Goal: Information Seeking & Learning: Find specific fact

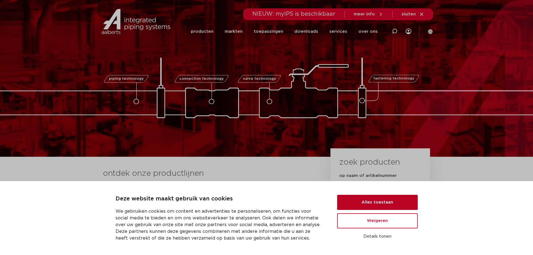
click at [263, 200] on button "Alles toestaan" at bounding box center [377, 202] width 81 height 15
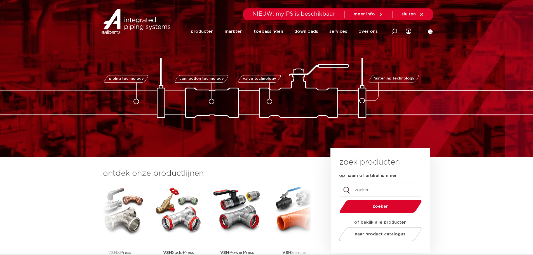
click at [213, 34] on link "producten" at bounding box center [202, 32] width 23 height 22
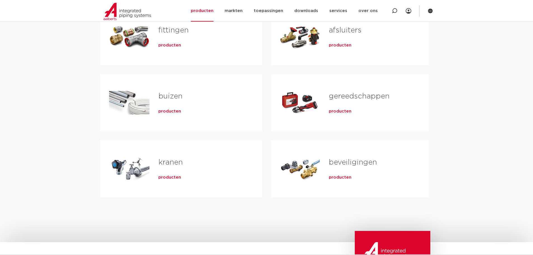
scroll to position [131, 0]
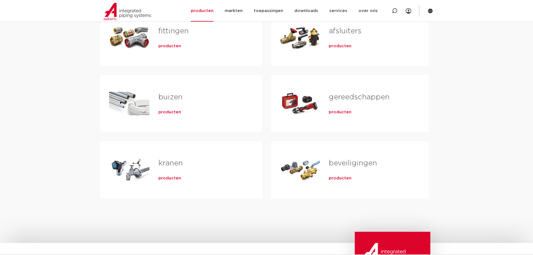
click at [170, 180] on span "producten" at bounding box center [169, 178] width 23 height 6
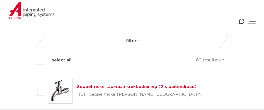
scroll to position [74, 0]
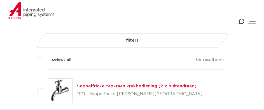
click at [100, 42] on link "filters" at bounding box center [131, 41] width 193 height 14
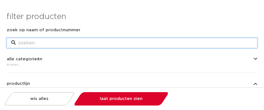
click at [96, 41] on input "zoek op naam of productnummer" at bounding box center [132, 43] width 250 height 10
type input "0201250"
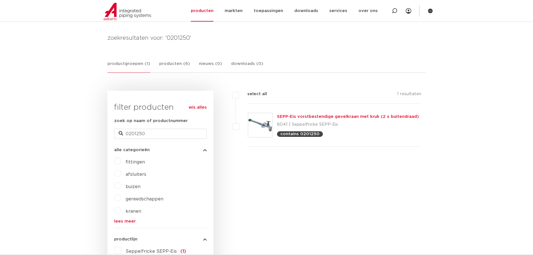
click at [263, 110] on link "SEPP-Eis vorstbestendige gevelkraan met kruk (2 x buitendraad)" at bounding box center [348, 116] width 142 height 4
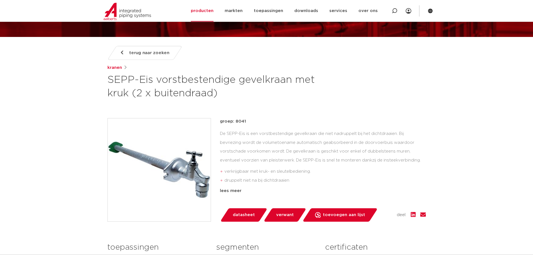
scroll to position [53, 0]
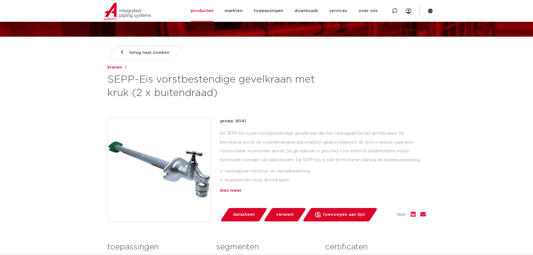
click at [231, 192] on div "lees meer" at bounding box center [323, 190] width 206 height 7
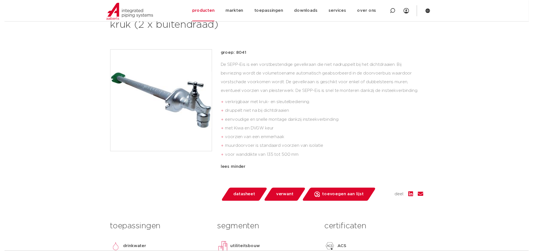
scroll to position [187, 0]
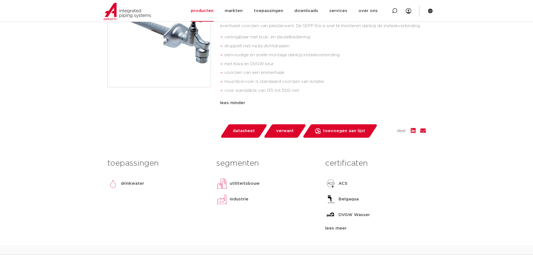
click at [237, 129] on span "datasheet" at bounding box center [244, 130] width 22 height 9
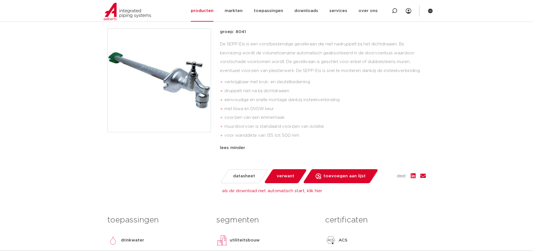
scroll to position [144, 0]
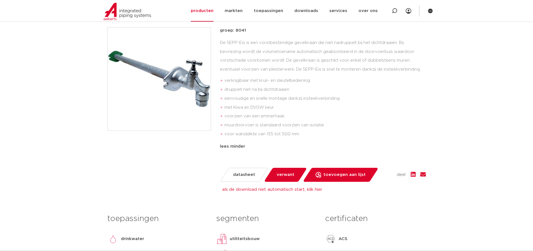
click at [280, 178] on span "verwant" at bounding box center [286, 174] width 18 height 9
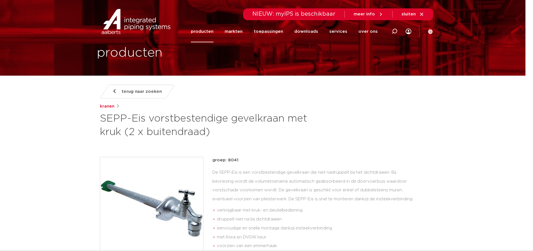
scroll to position [10, 8]
